Goal: Check status: Check status

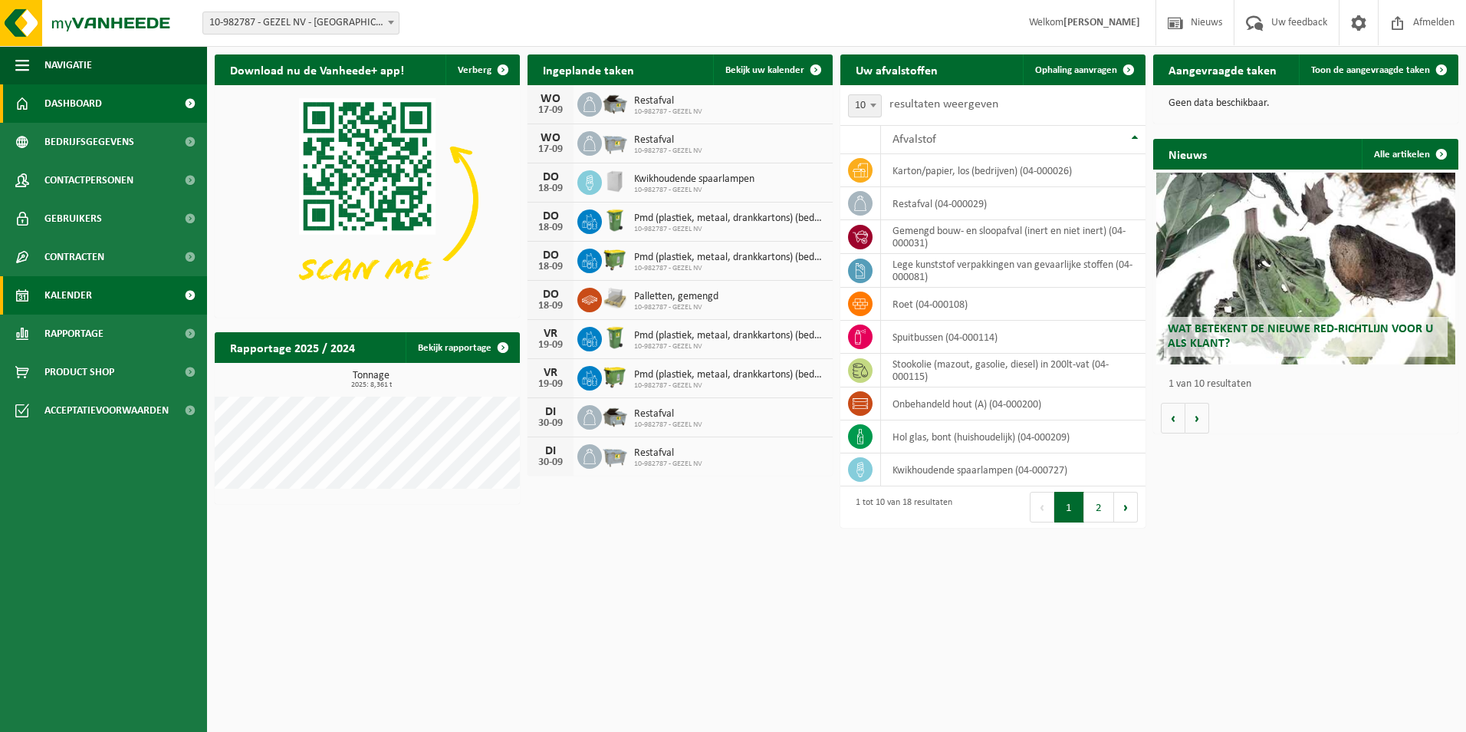
click at [117, 290] on link "Kalender" at bounding box center [103, 295] width 207 height 38
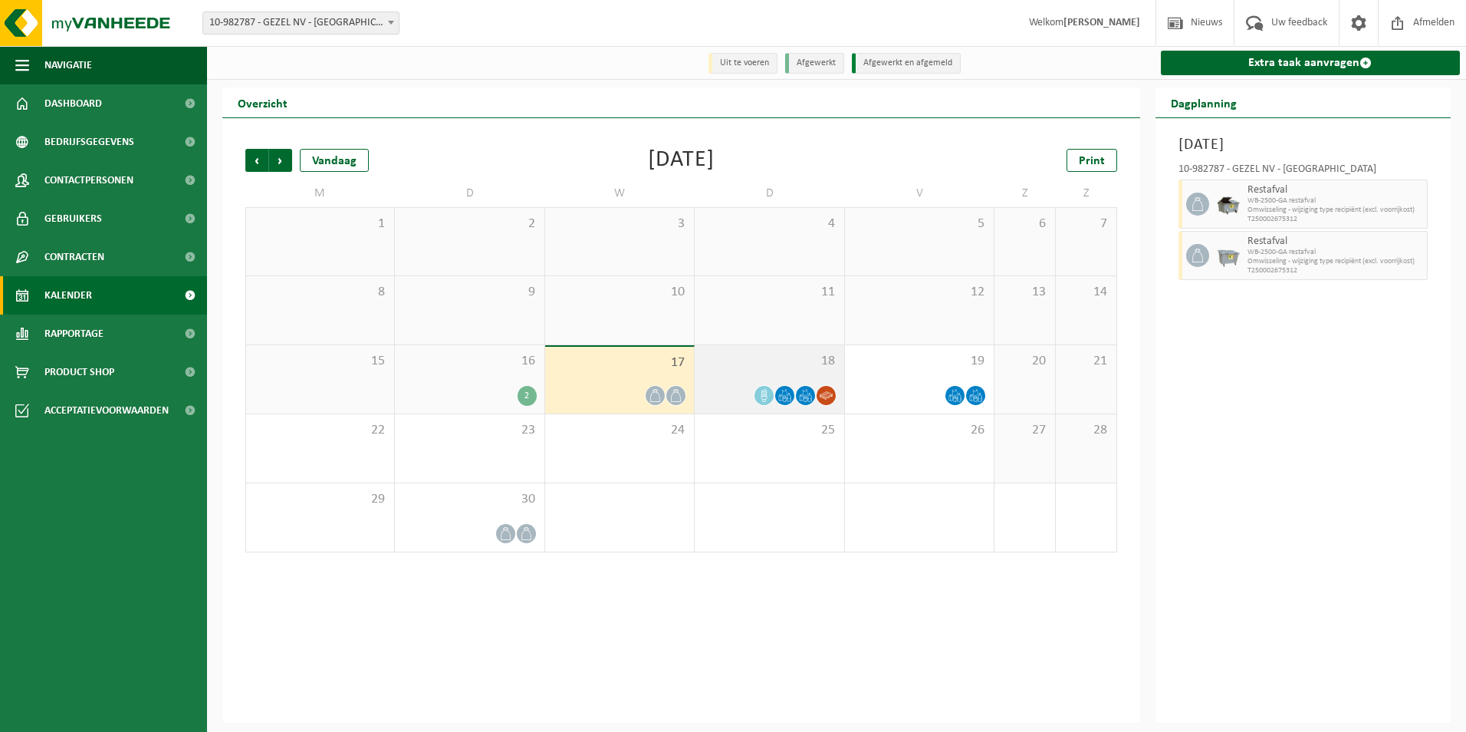
click at [824, 399] on icon at bounding box center [826, 395] width 13 height 8
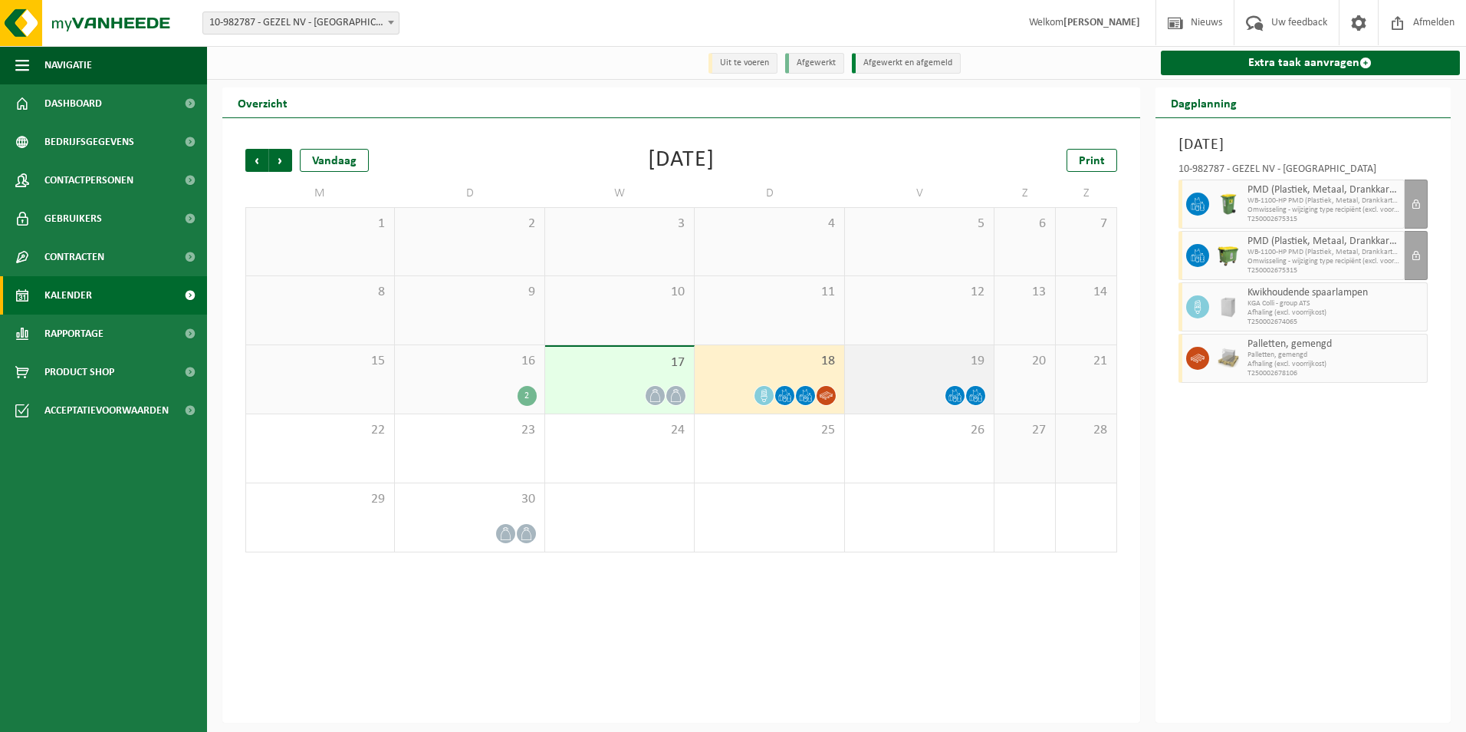
click at [951, 399] on icon at bounding box center [951, 398] width 4 height 6
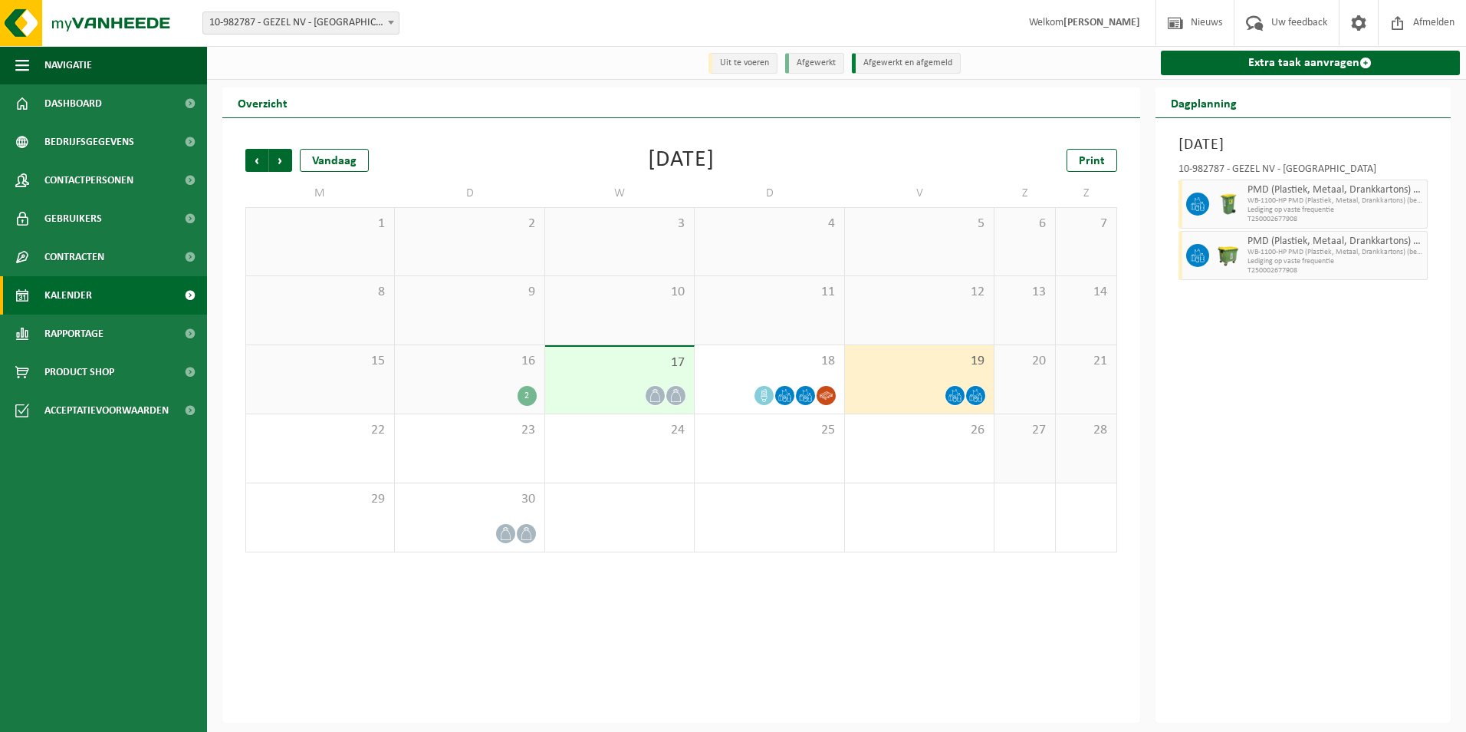
click at [975, 402] on icon at bounding box center [975, 395] width 13 height 13
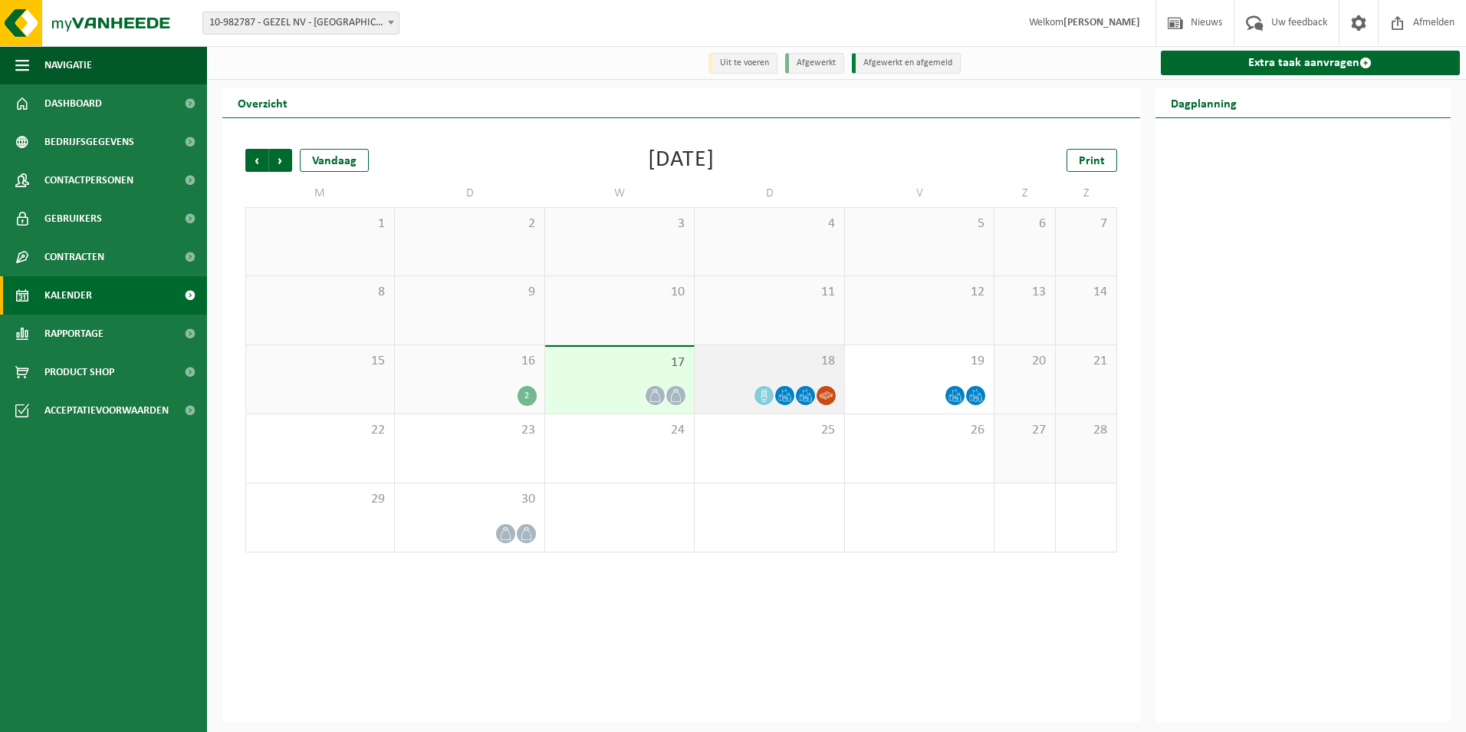
click at [792, 398] on span at bounding box center [784, 395] width 19 height 19
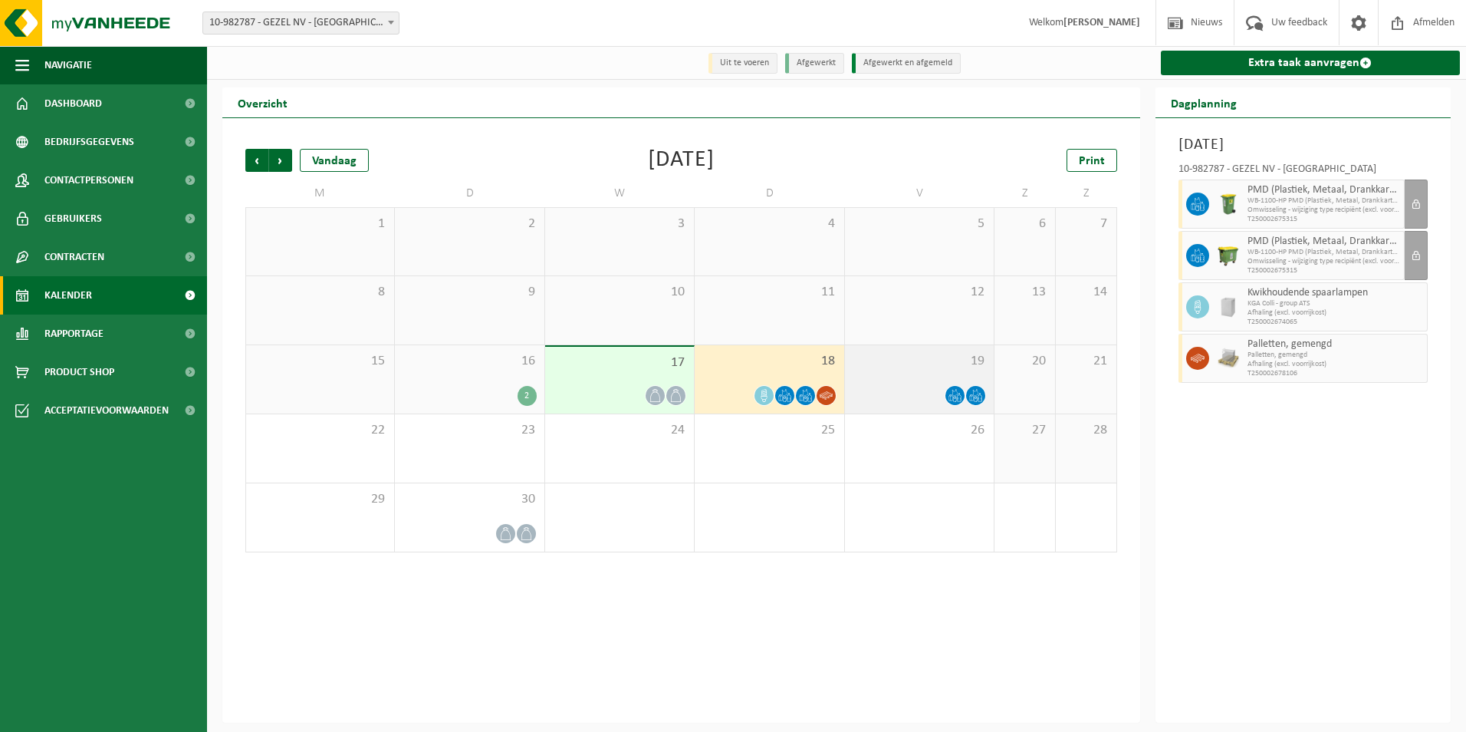
click at [958, 396] on icon at bounding box center [955, 395] width 13 height 13
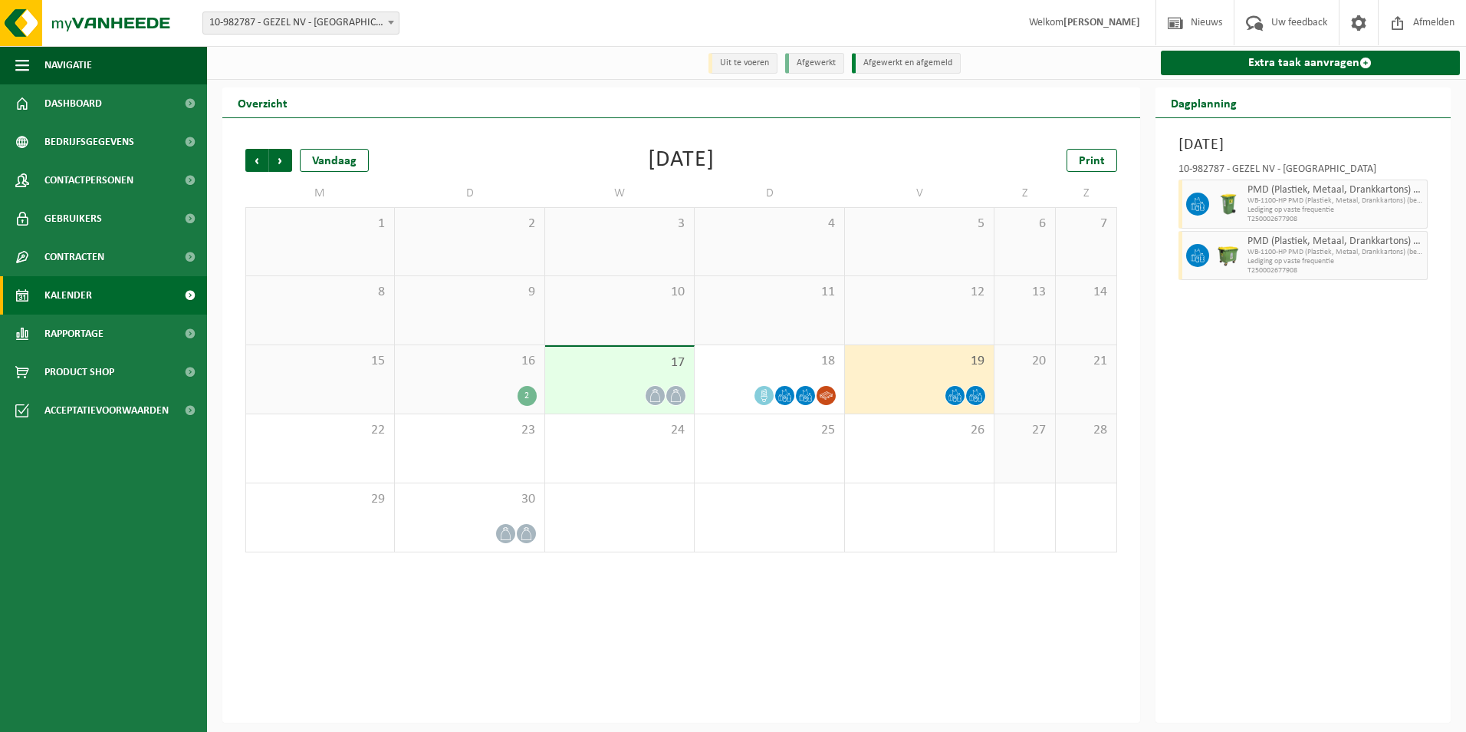
click at [521, 401] on div "2" at bounding box center [527, 396] width 19 height 20
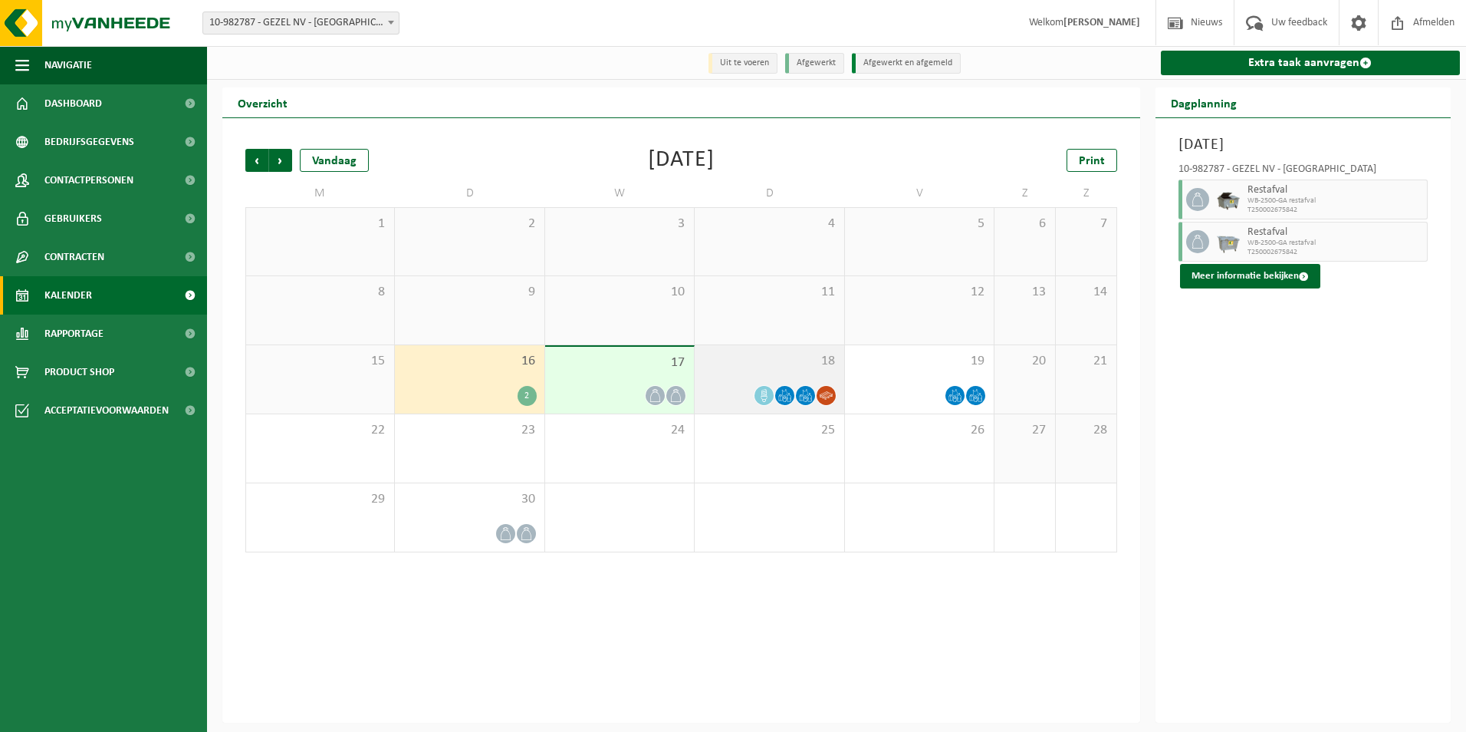
click at [775, 410] on div "18" at bounding box center [769, 379] width 149 height 68
